Goal: Obtain resource: Download file/media

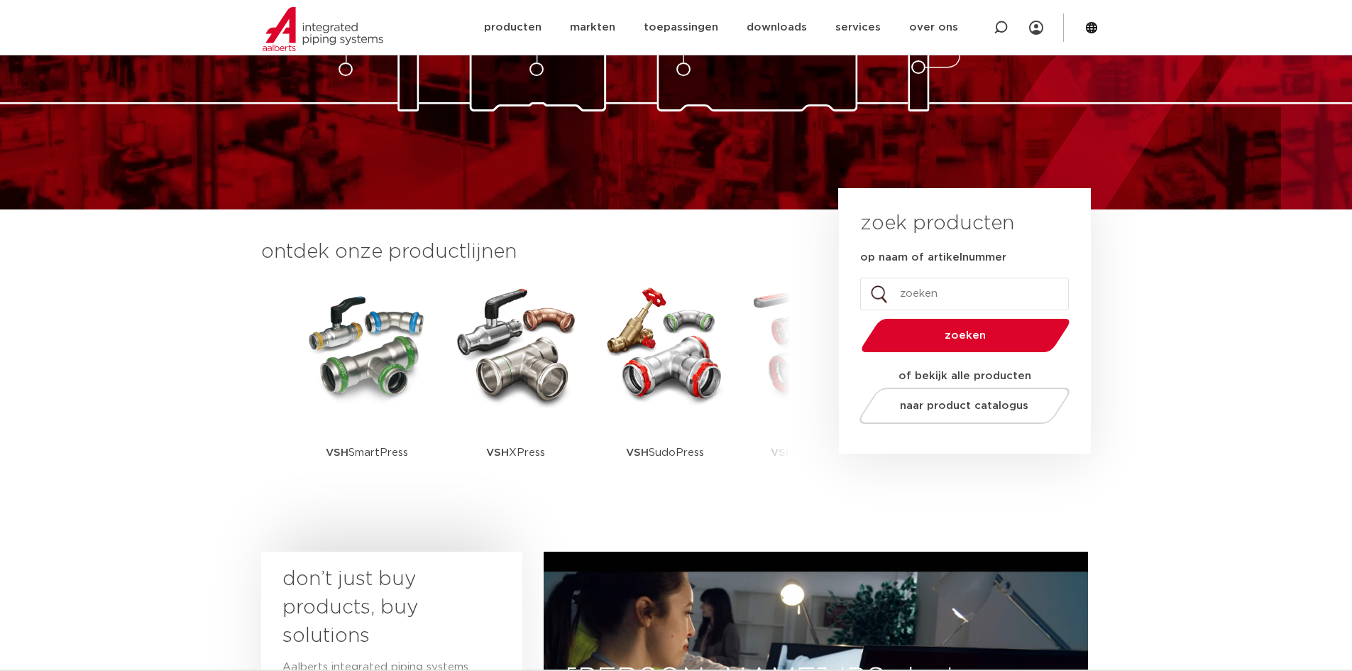
scroll to position [213, 0]
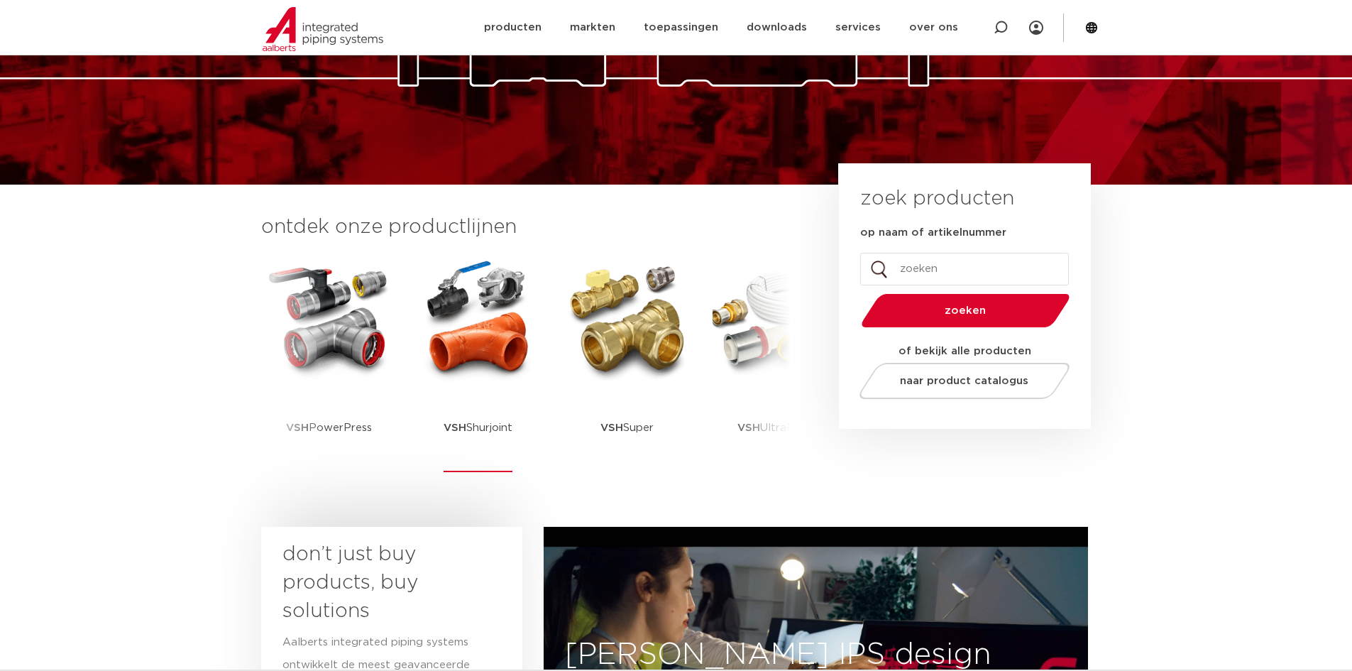
click at [517, 345] on img at bounding box center [479, 320] width 128 height 128
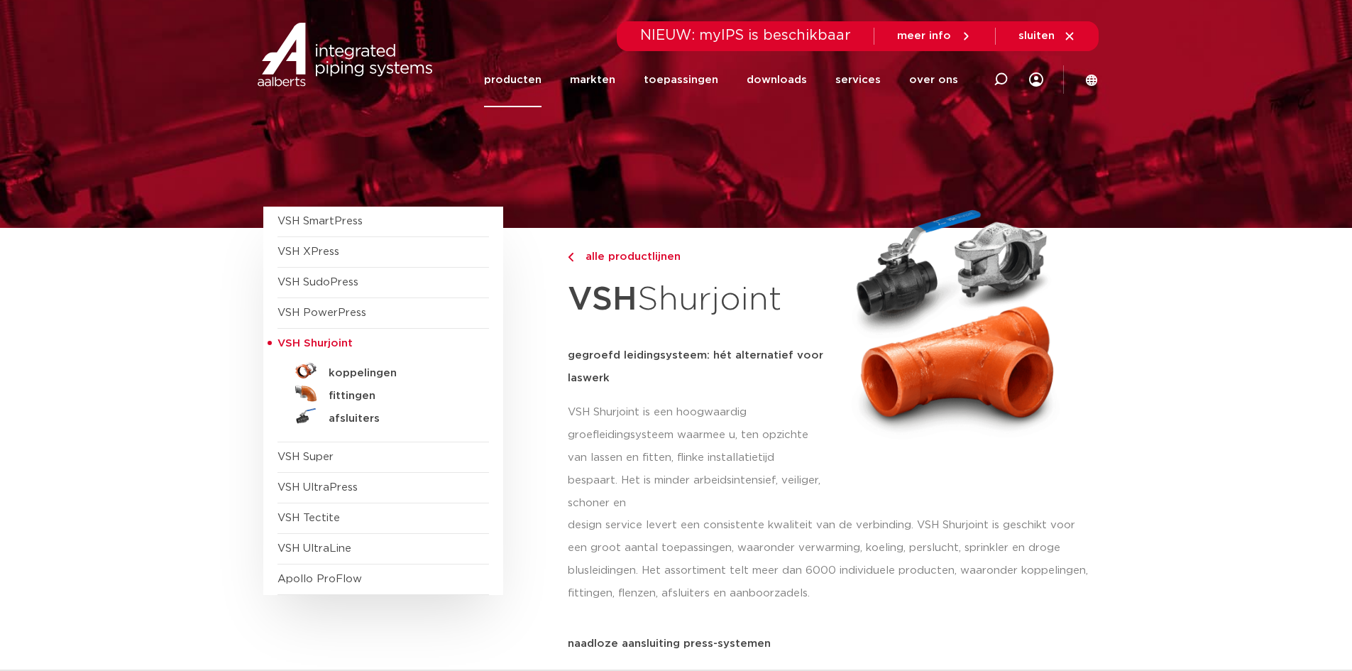
click at [336, 346] on span "VSH Shurjoint" at bounding box center [315, 343] width 75 height 11
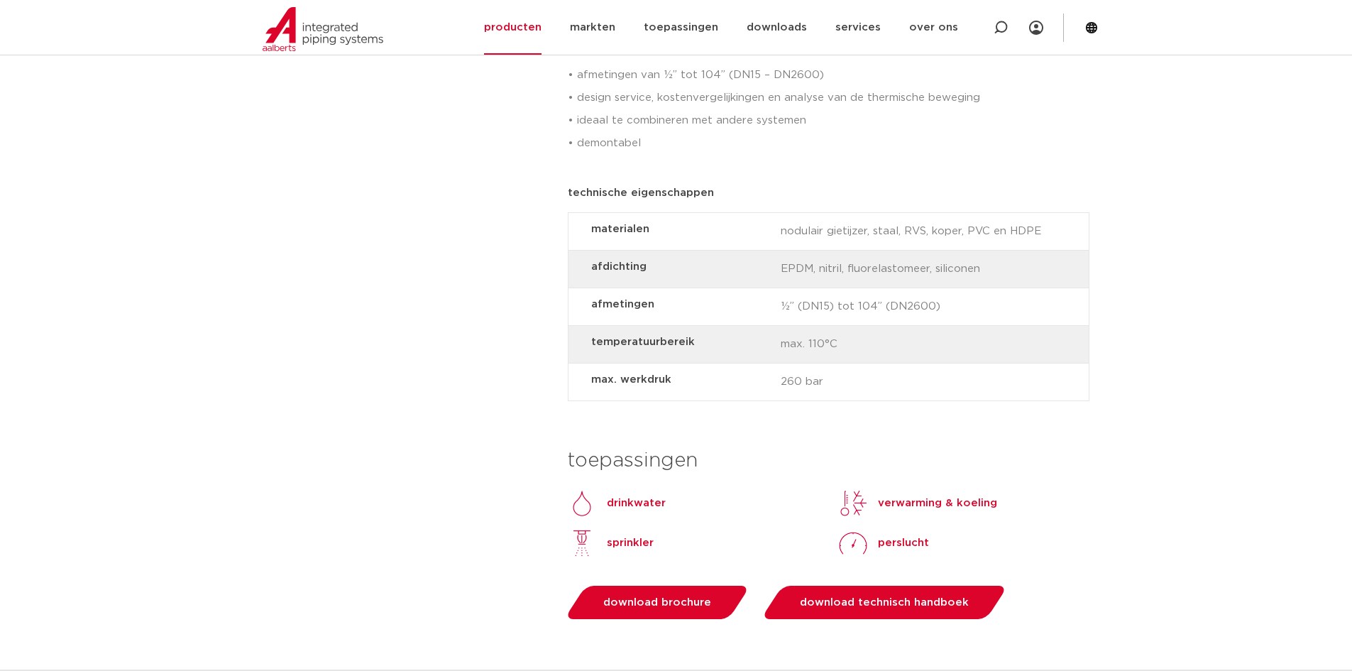
scroll to position [1207, 0]
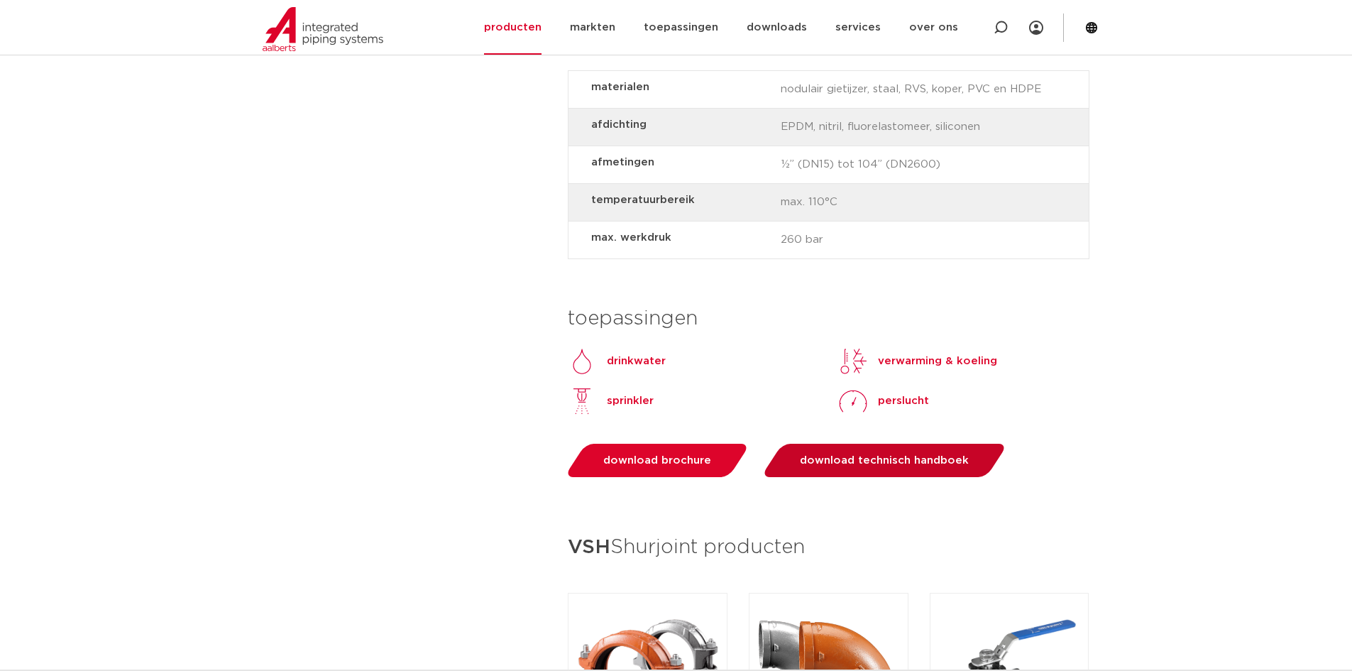
click at [840, 455] on span "download technisch handboek" at bounding box center [884, 460] width 169 height 11
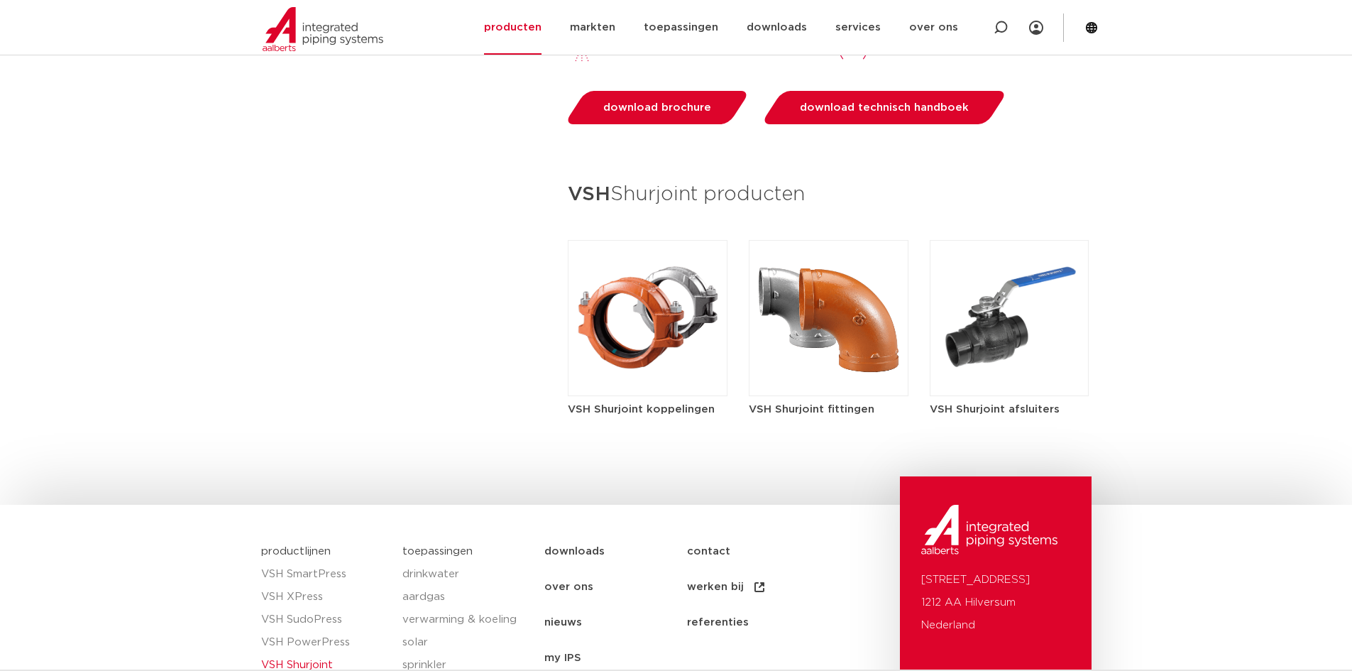
scroll to position [1562, 0]
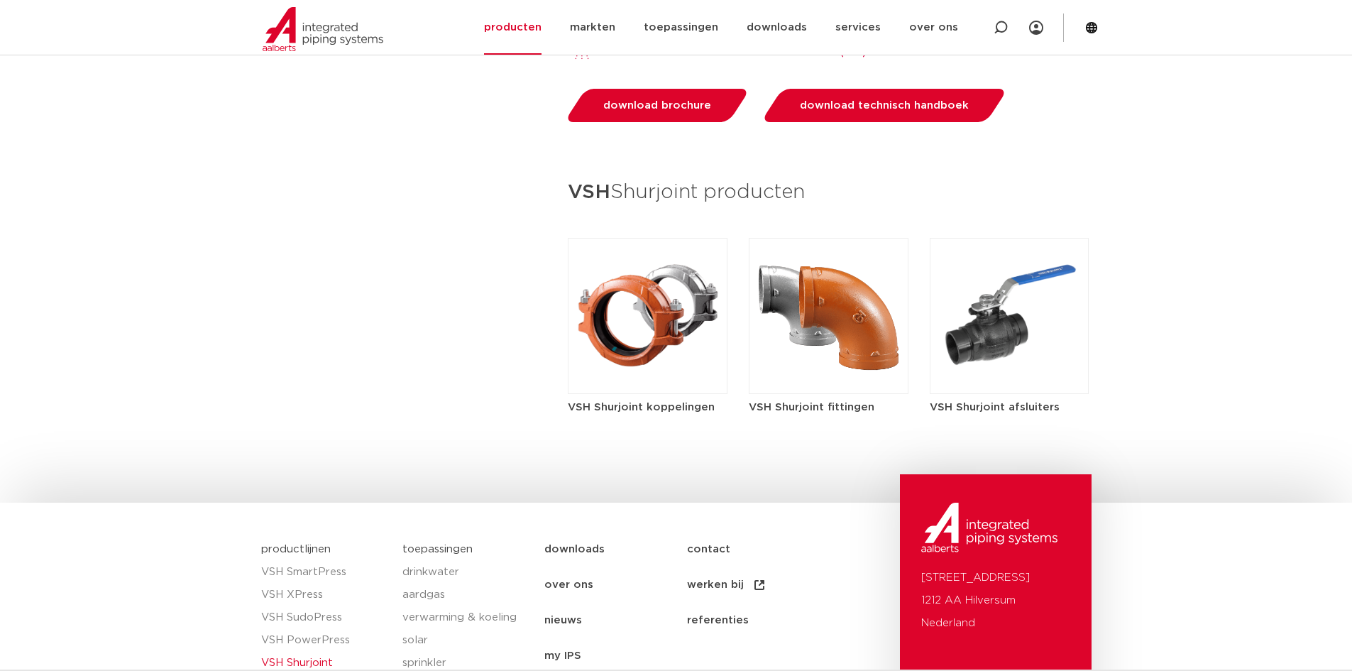
click at [831, 356] on img at bounding box center [829, 316] width 160 height 156
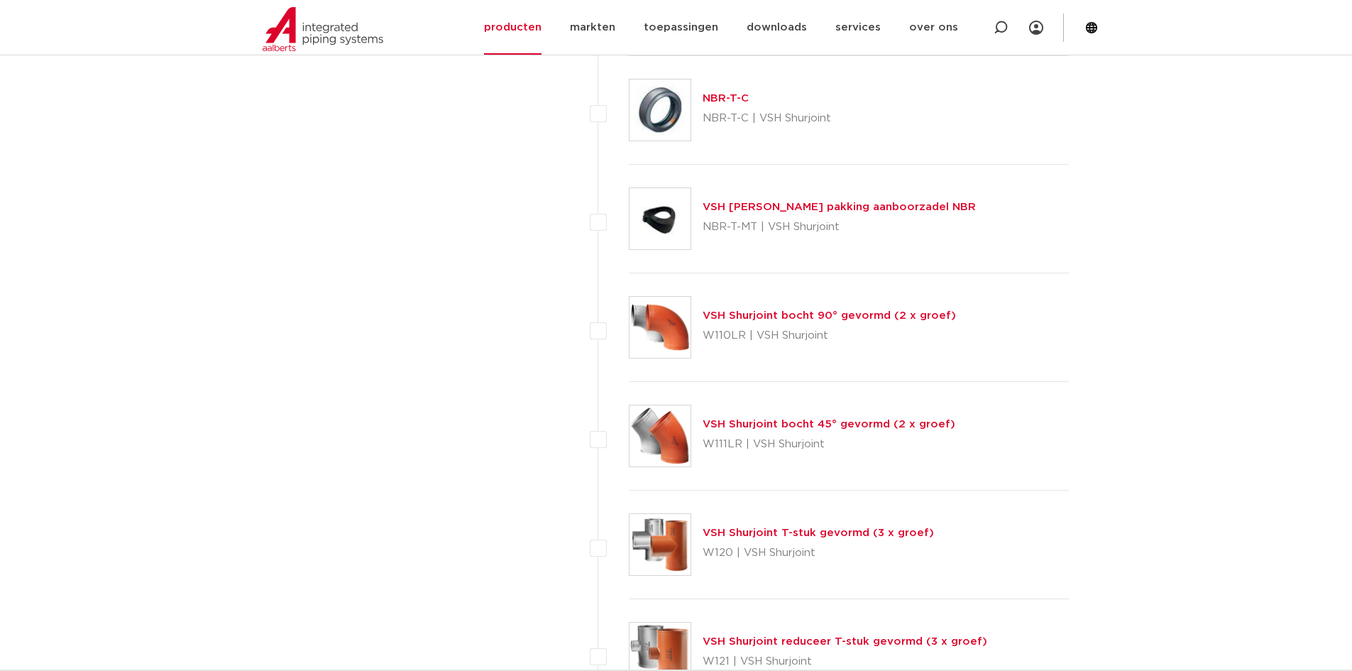
scroll to position [5466, 0]
click at [721, 336] on p "W110LR | VSH Shurjoint" at bounding box center [829, 334] width 253 height 23
copy p "W110LR"
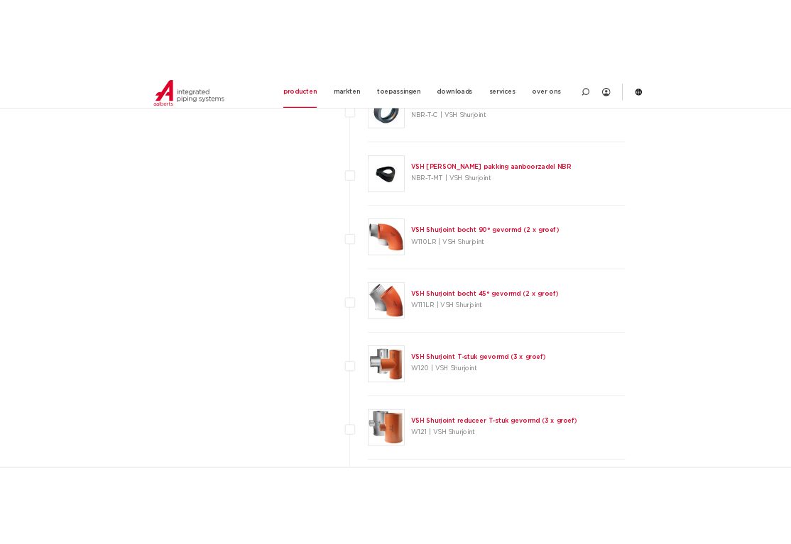
scroll to position [5608, 0]
